Goal: Task Accomplishment & Management: Manage account settings

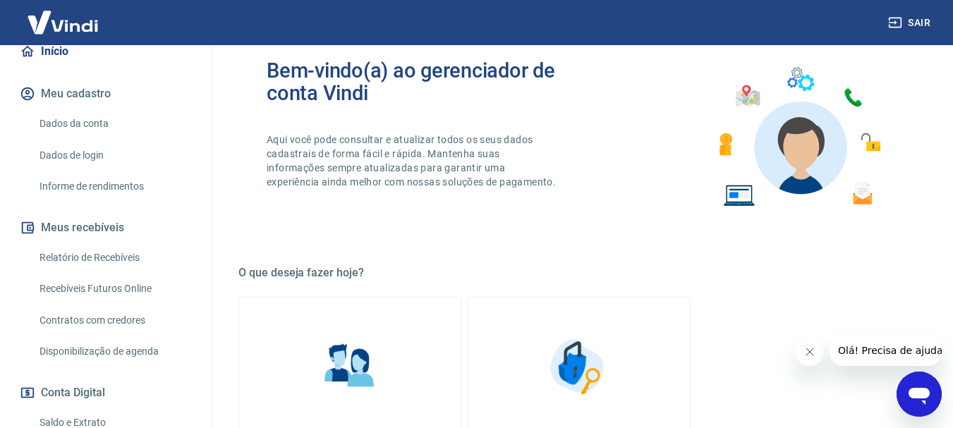
scroll to position [141, 0]
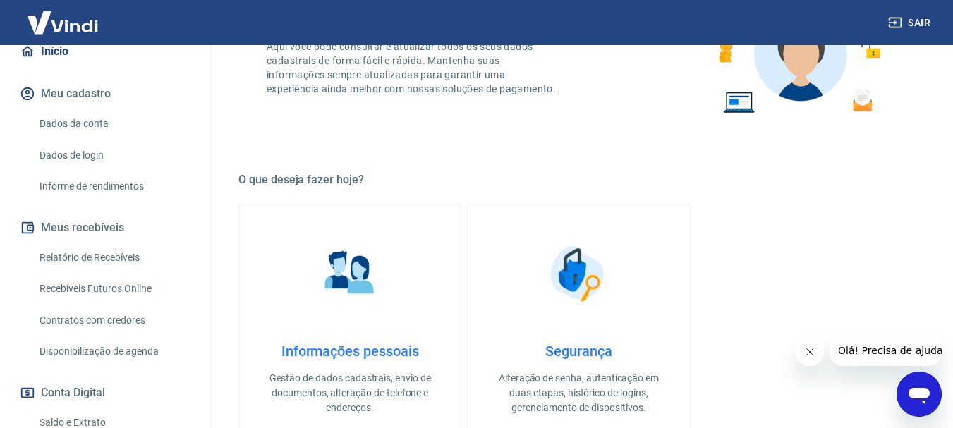
click at [331, 309] on figure at bounding box center [350, 274] width 71 height 71
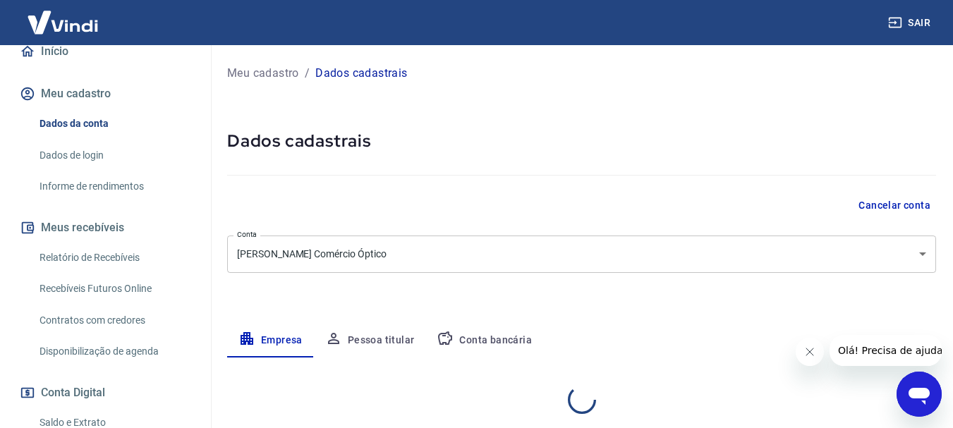
select select "PR"
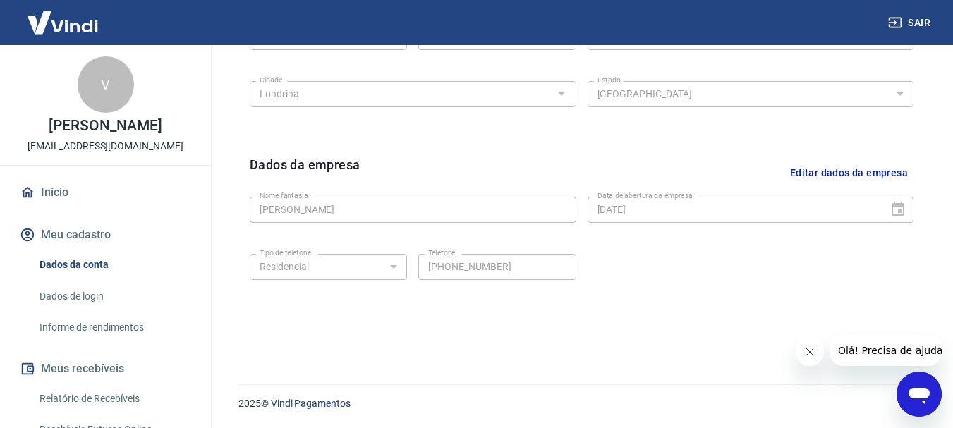
click at [107, 232] on button "Meu cadastro" at bounding box center [105, 234] width 177 height 31
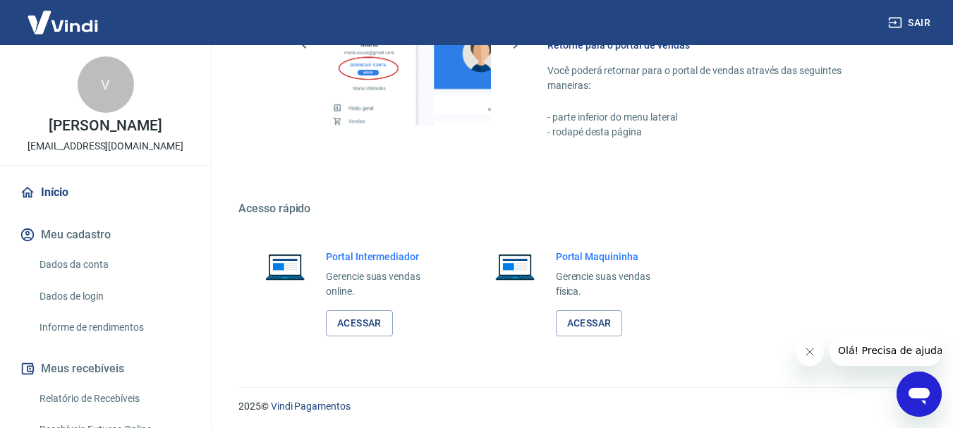
scroll to position [730, 0]
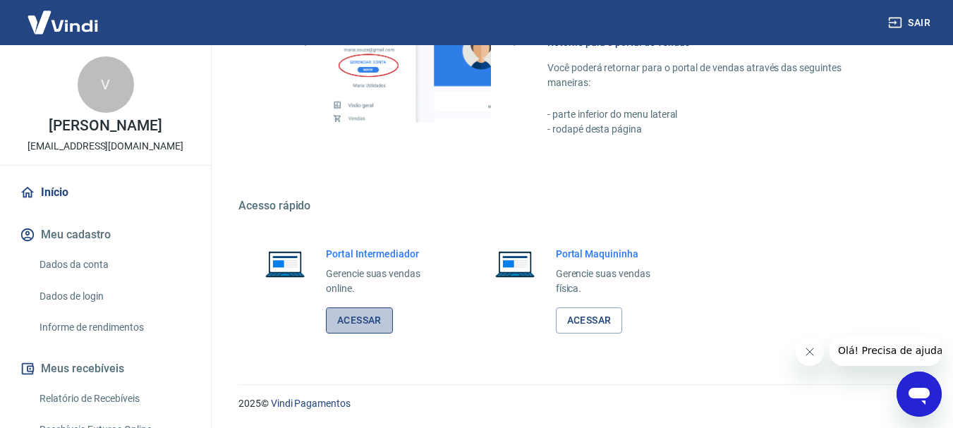
click at [364, 313] on link "Acessar" at bounding box center [359, 321] width 67 height 26
